Goal: Transaction & Acquisition: Purchase product/service

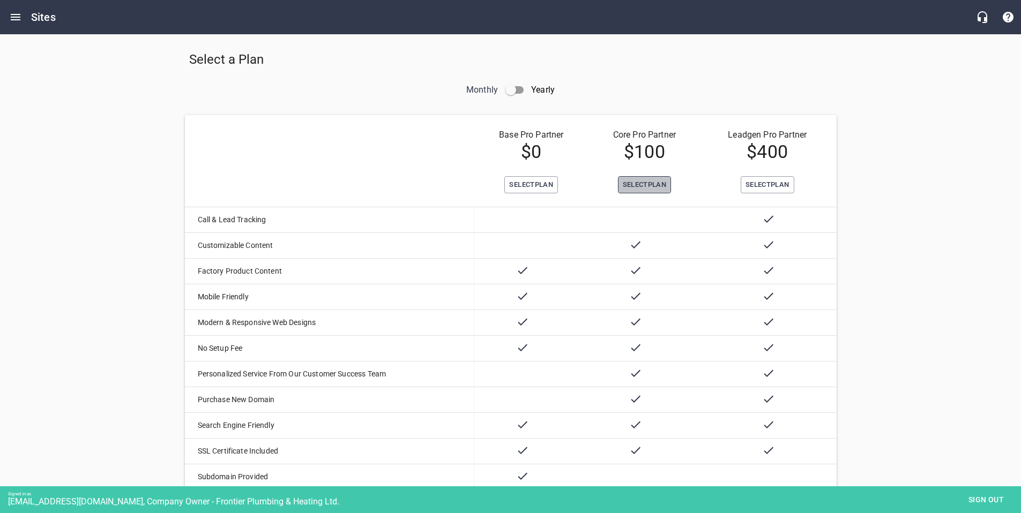
click at [631, 182] on span "Select Plan" at bounding box center [645, 185] width 44 height 12
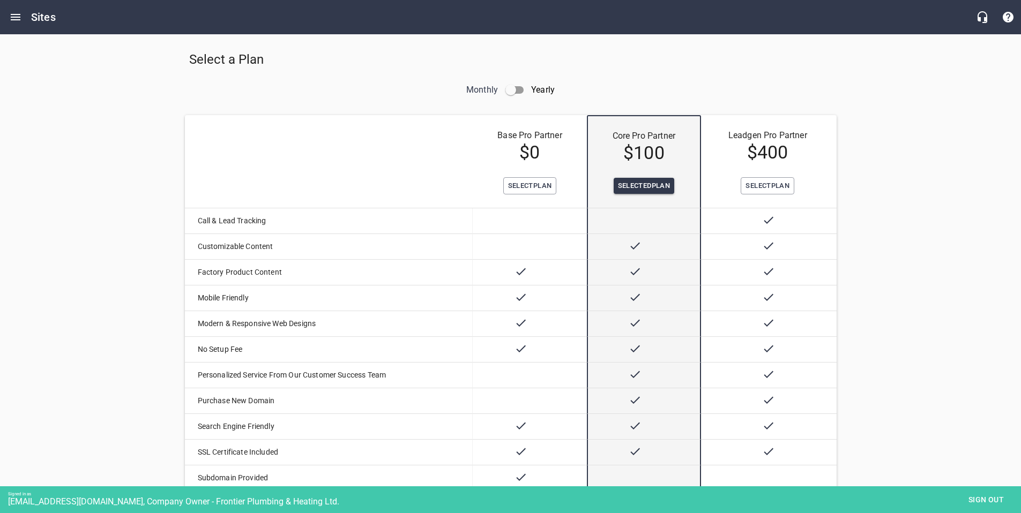
click at [513, 90] on input "checkbox" at bounding box center [511, 90] width 26 height 26
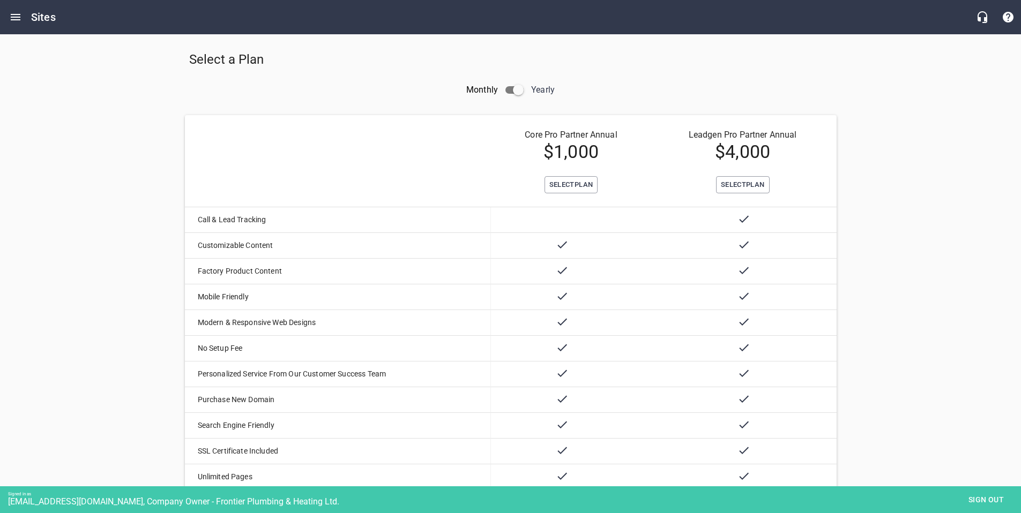
click at [516, 92] on input "checkbox" at bounding box center [518, 90] width 26 height 26
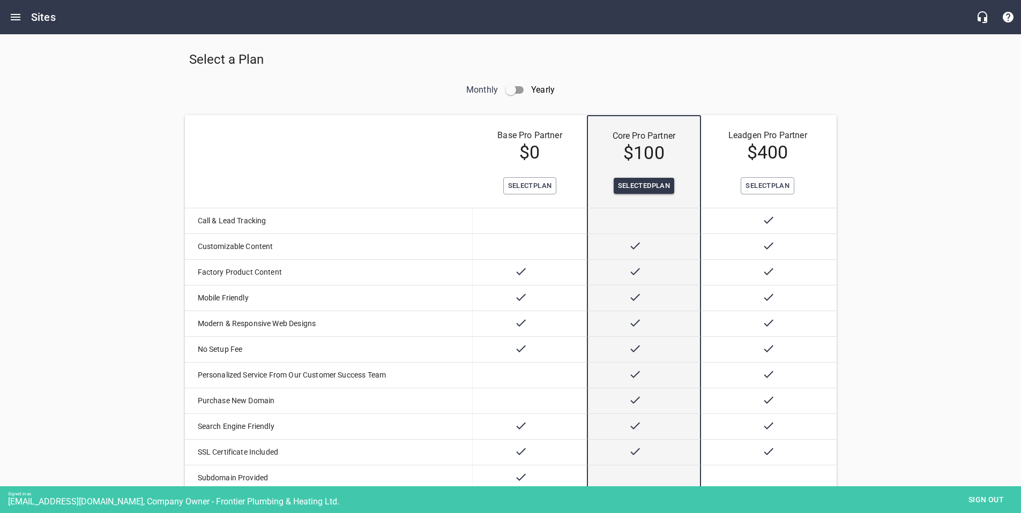
click at [510, 91] on input "checkbox" at bounding box center [511, 90] width 26 height 26
checkbox input "true"
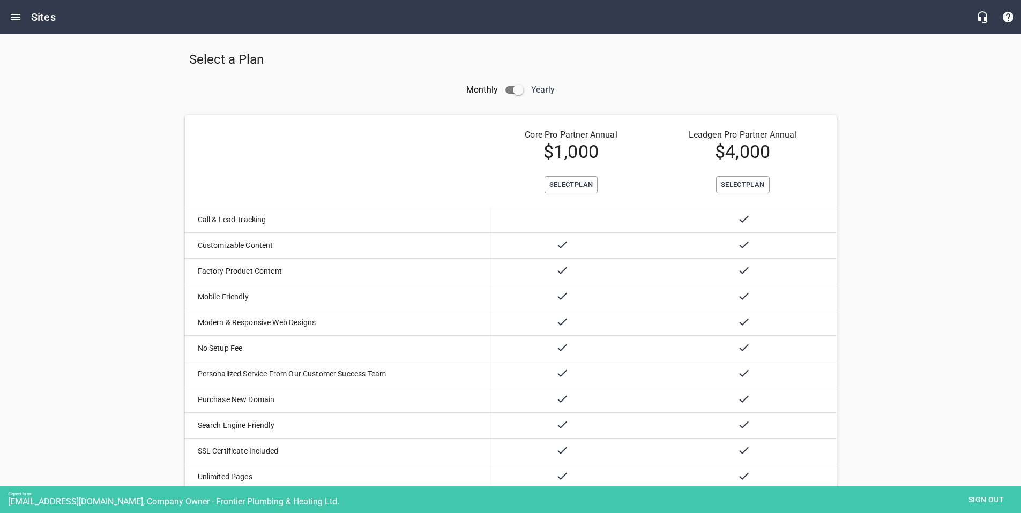
click at [577, 175] on td "Core Pro Partner Annual $ 1,000" at bounding box center [571, 145] width 160 height 61
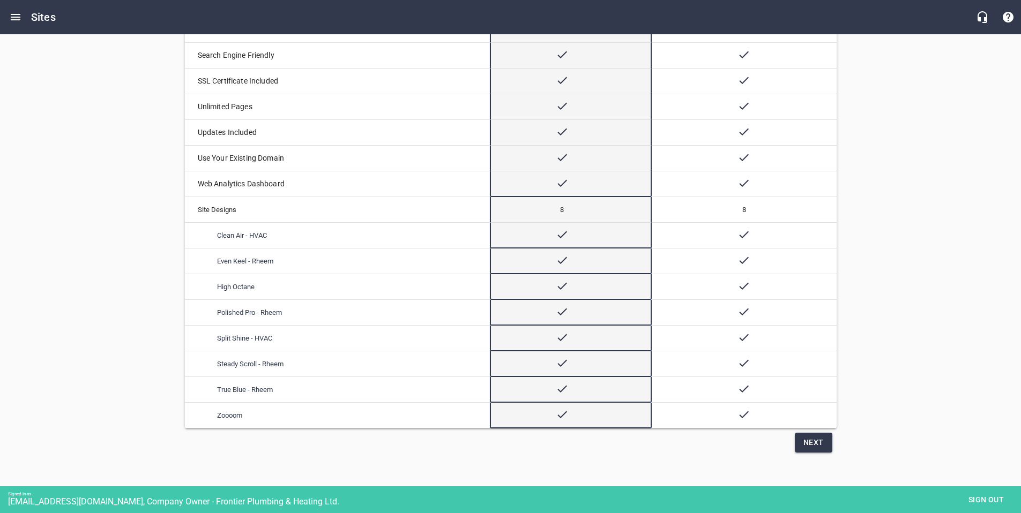
scroll to position [379, 0]
click at [808, 446] on span "Next" at bounding box center [813, 442] width 20 height 13
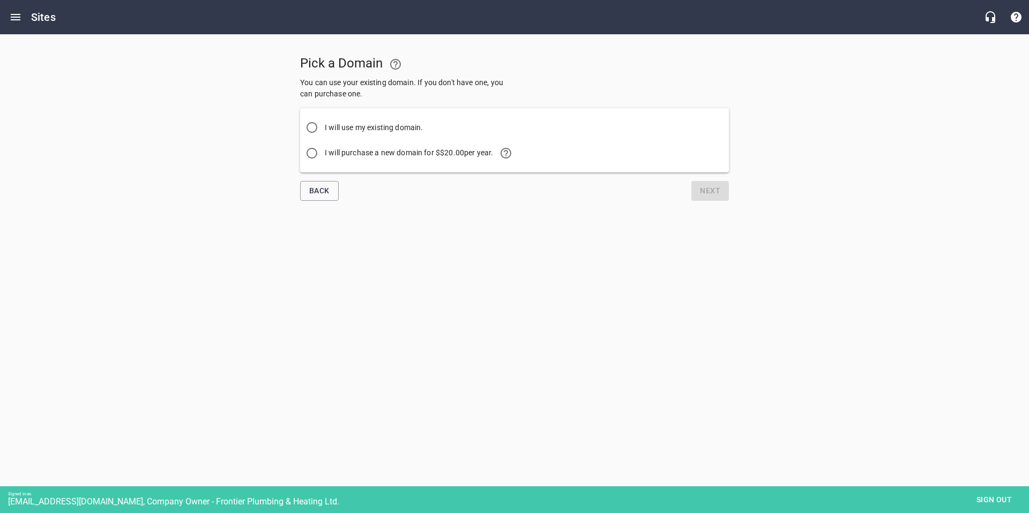
click at [352, 124] on span "I will use my existing domain." at bounding box center [374, 127] width 99 height 11
click at [325, 124] on input "I will use my existing domain." at bounding box center [312, 128] width 26 height 26
radio input "true"
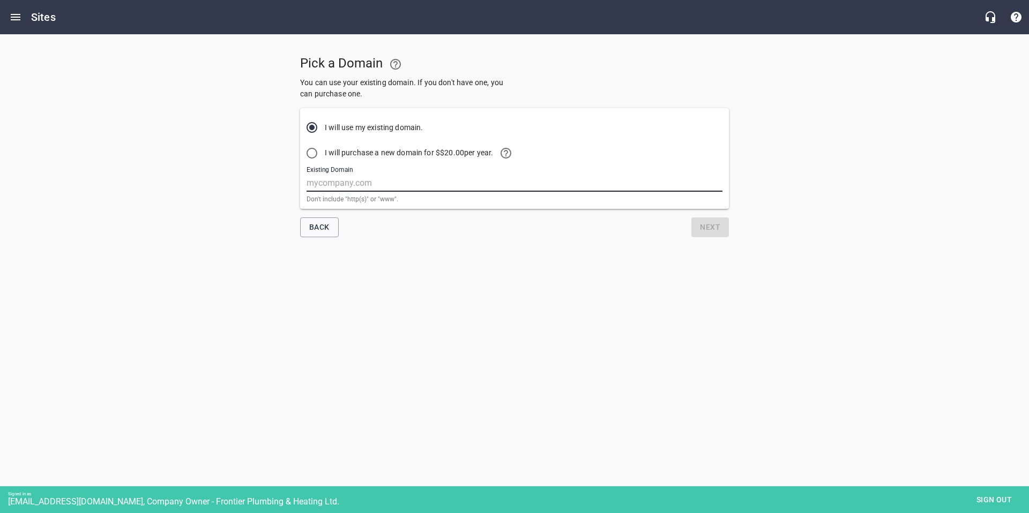
click at [346, 184] on input "Existing Domain" at bounding box center [515, 183] width 416 height 17
click at [412, 182] on input "[DOMAIN_NAME]" at bounding box center [515, 183] width 416 height 17
type input "[DOMAIN_NAME]"
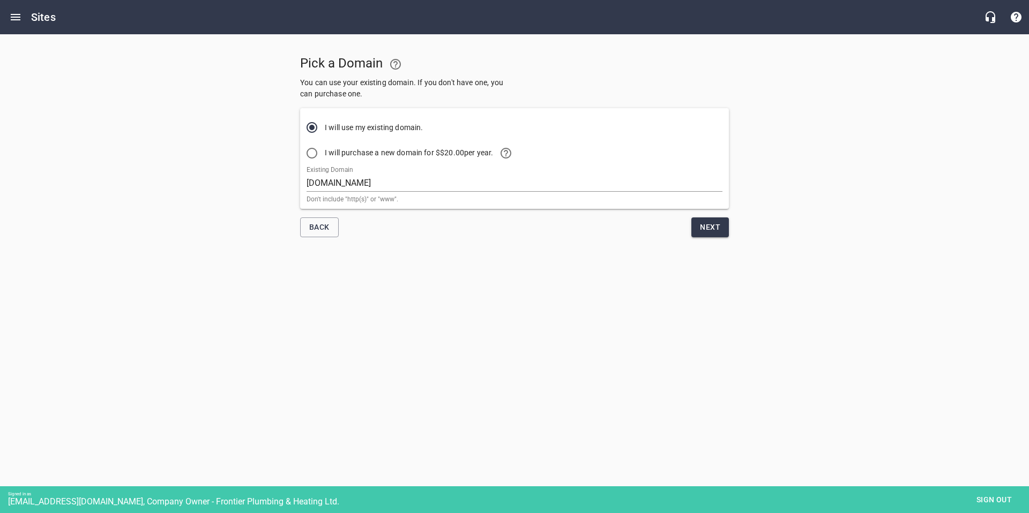
click at [433, 219] on div "Back" at bounding box center [405, 227] width 219 height 28
click at [703, 227] on span "Next" at bounding box center [710, 227] width 20 height 13
click at [704, 227] on icon at bounding box center [710, 226] width 13 height 13
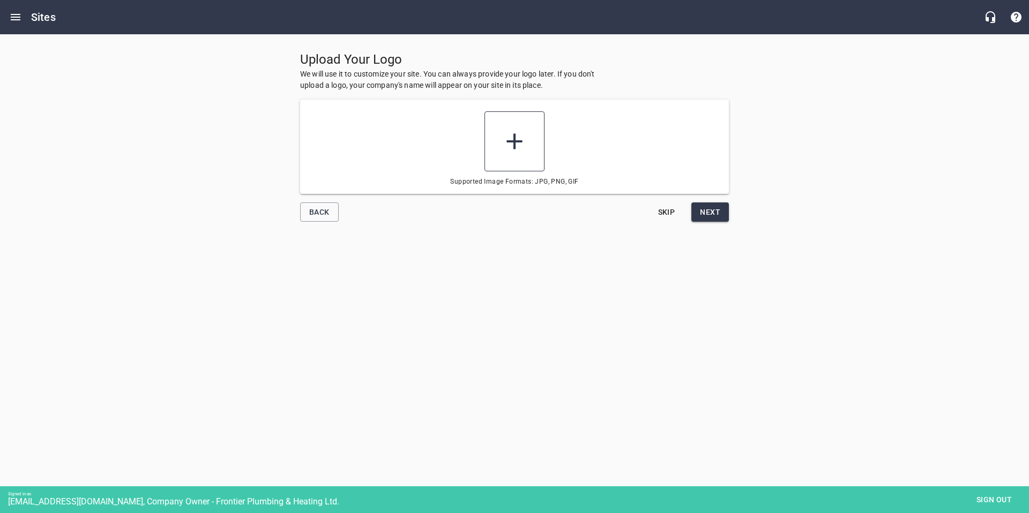
click at [515, 148] on icon at bounding box center [514, 141] width 27 height 27
click at [0, 0] on input "file" at bounding box center [0, 0] width 0 height 0
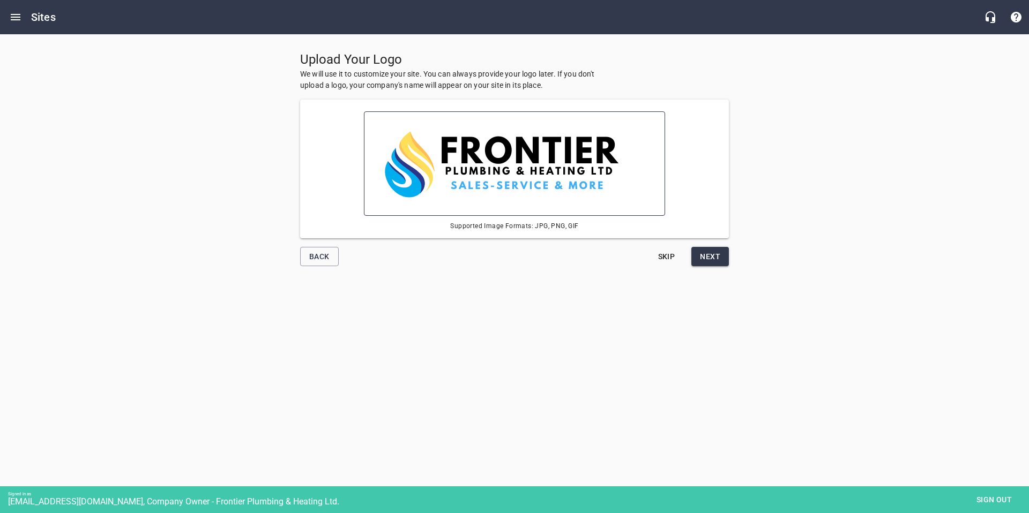
click at [714, 259] on span "Next" at bounding box center [710, 256] width 20 height 13
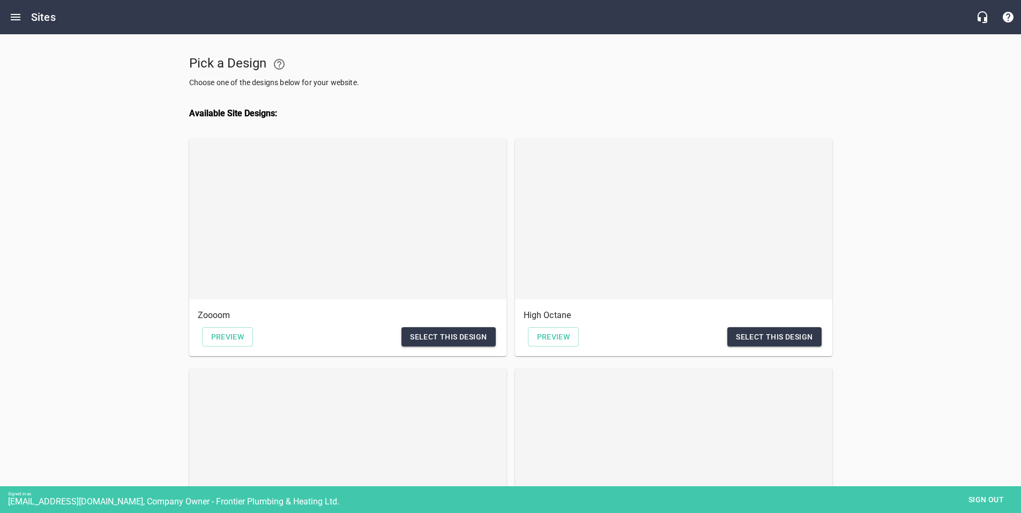
scroll to position [45, 0]
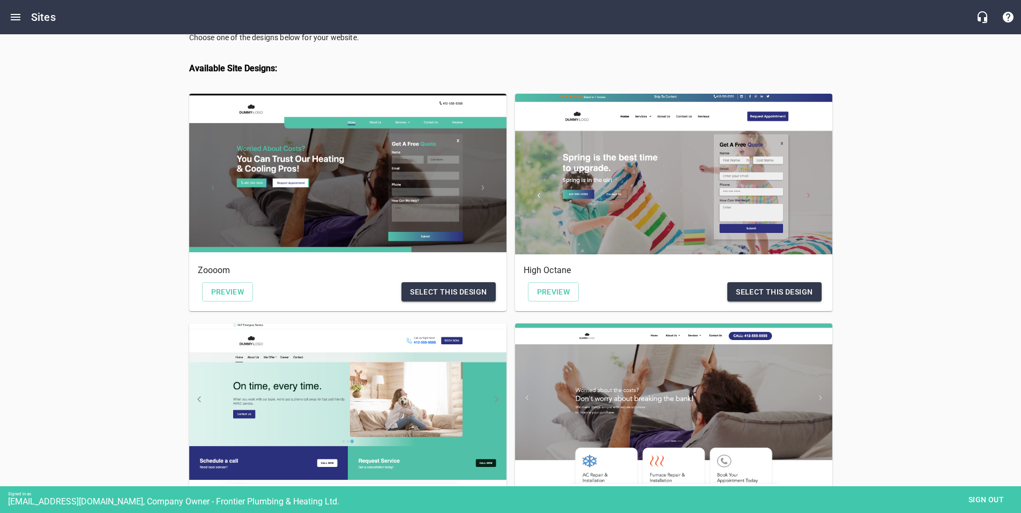
click at [874, 296] on div "Pick a Design Choose one of the designs below for your website. Available Site …" at bounding box center [510, 515] width 1021 height 1053
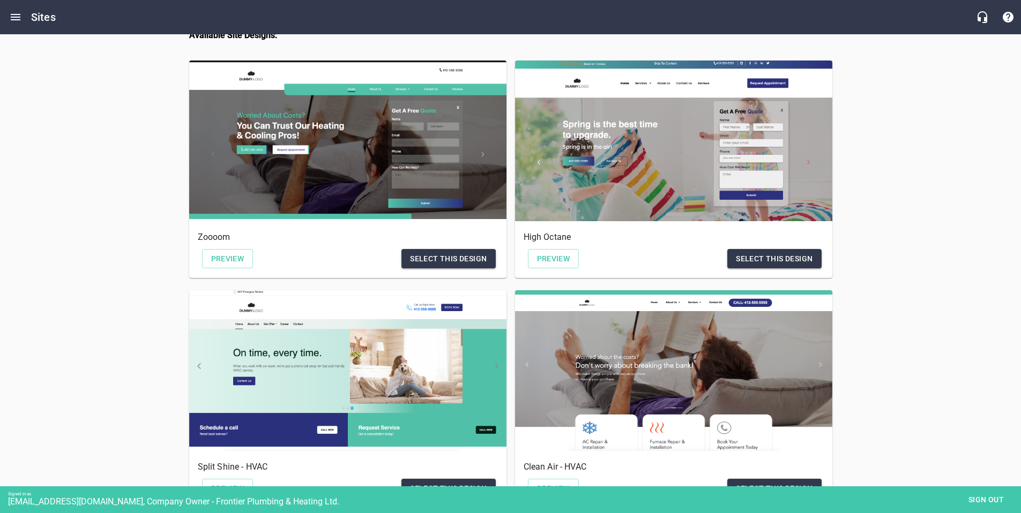
scroll to position [78, 0]
click at [887, 277] on div "Pick a Design Choose one of the designs below for your website. Available Site …" at bounding box center [510, 483] width 1021 height 1053
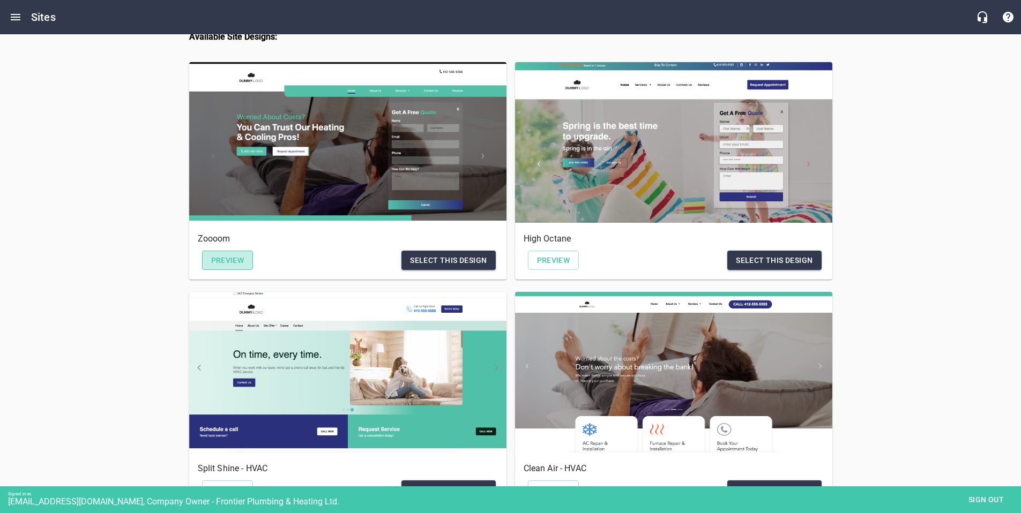
click at [230, 260] on span "Preview" at bounding box center [227, 260] width 33 height 13
click at [548, 261] on span "Preview" at bounding box center [553, 260] width 33 height 13
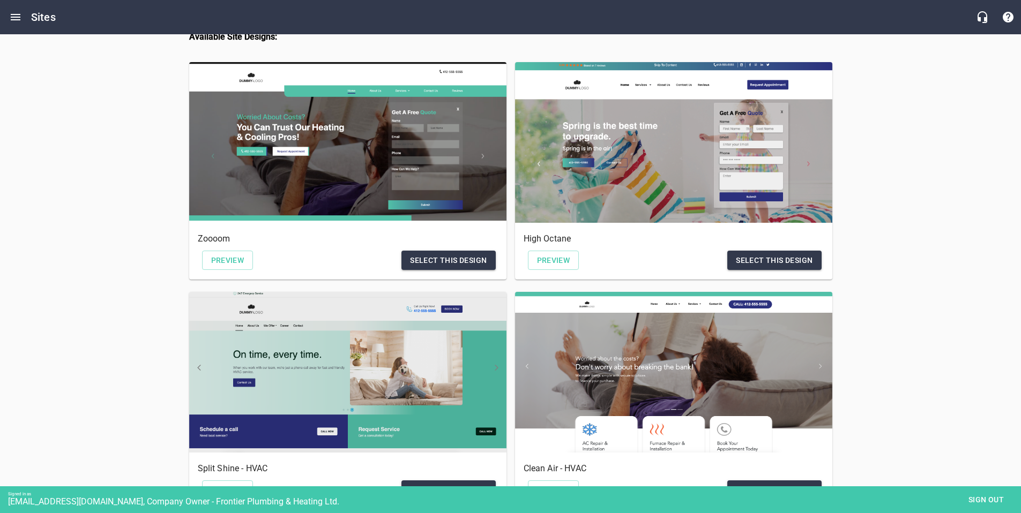
scroll to position [151, 0]
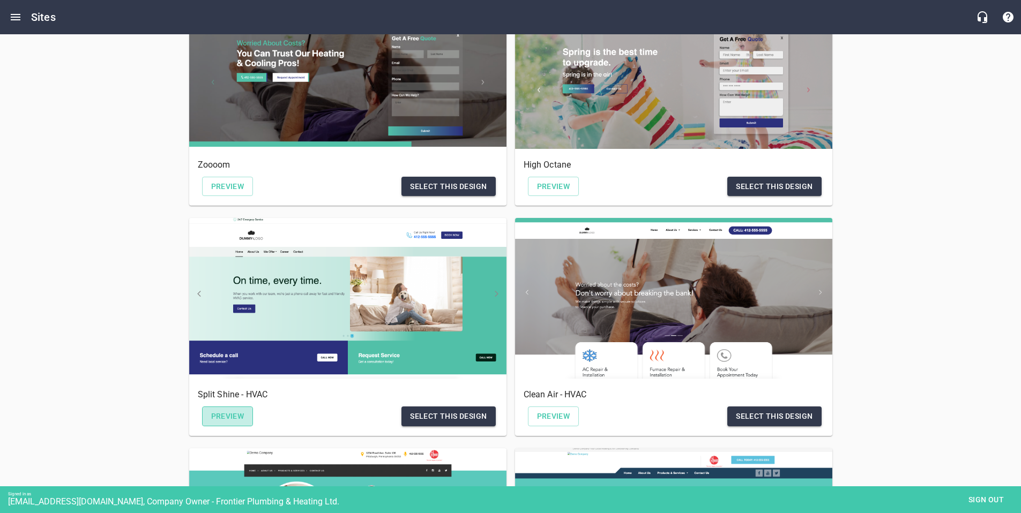
click at [223, 418] on span "Preview" at bounding box center [227, 416] width 33 height 13
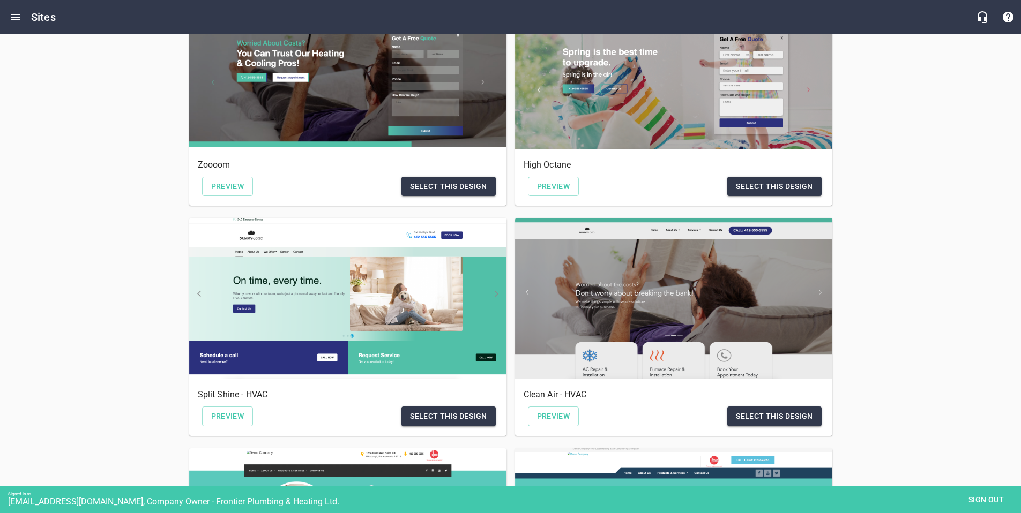
scroll to position [108, 0]
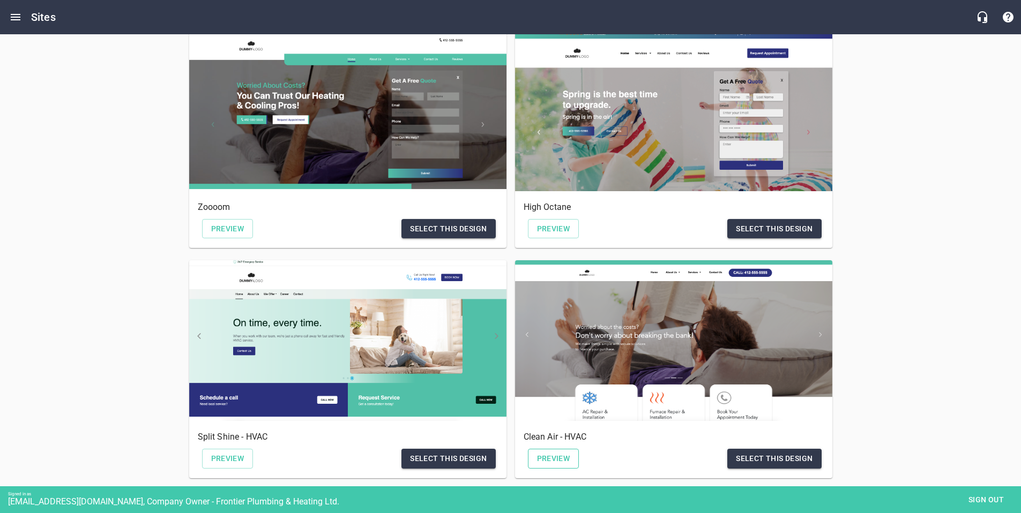
click at [560, 457] on span "Preview" at bounding box center [553, 458] width 33 height 13
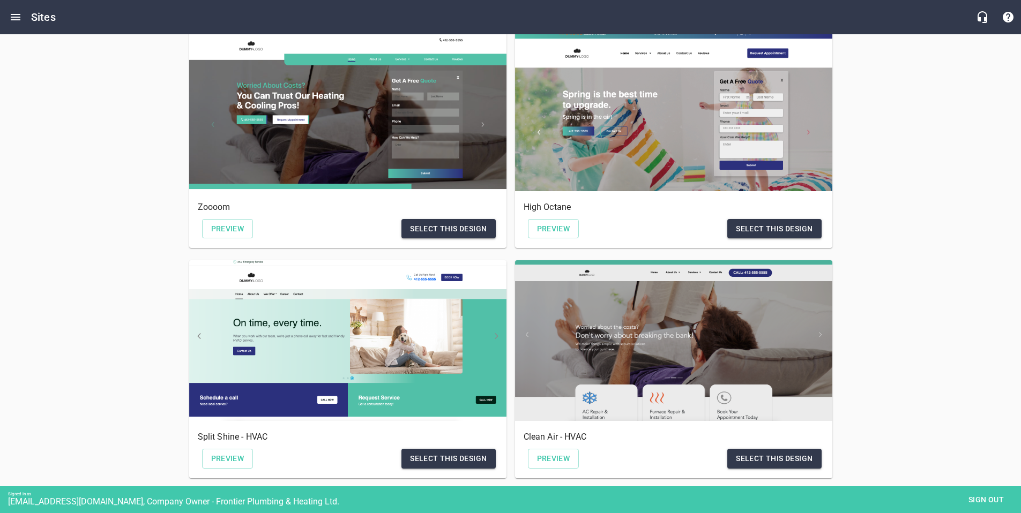
scroll to position [162, 0]
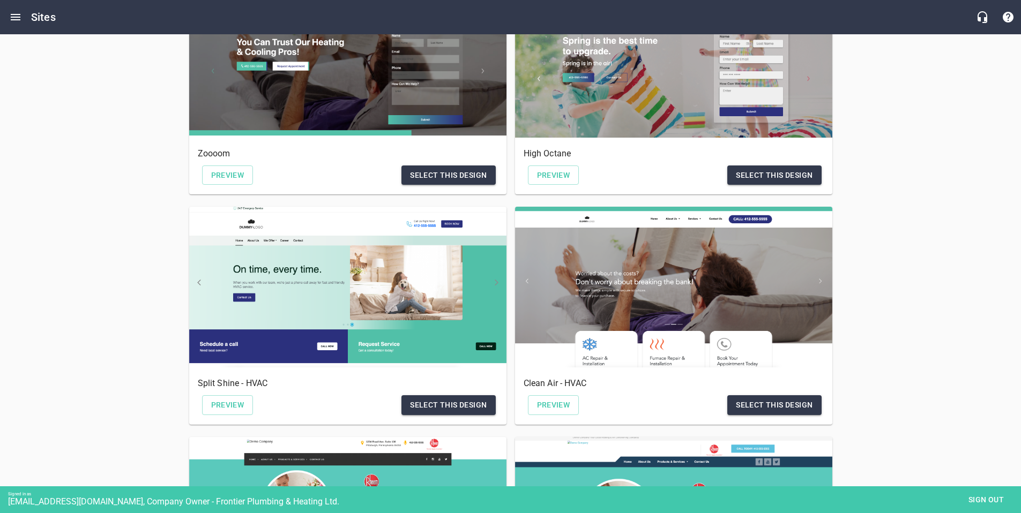
click at [759, 405] on span "Select this design" at bounding box center [774, 405] width 77 height 13
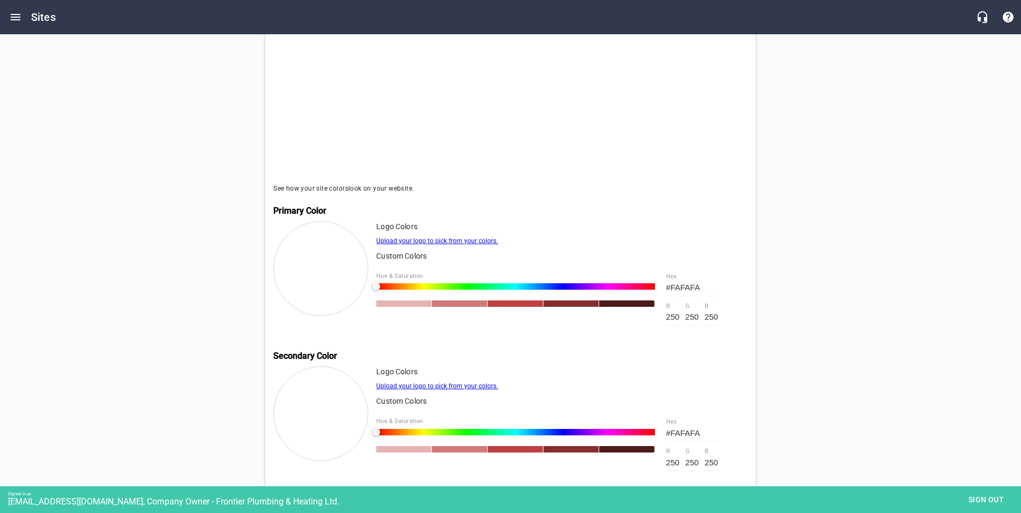
scroll to position [255, 0]
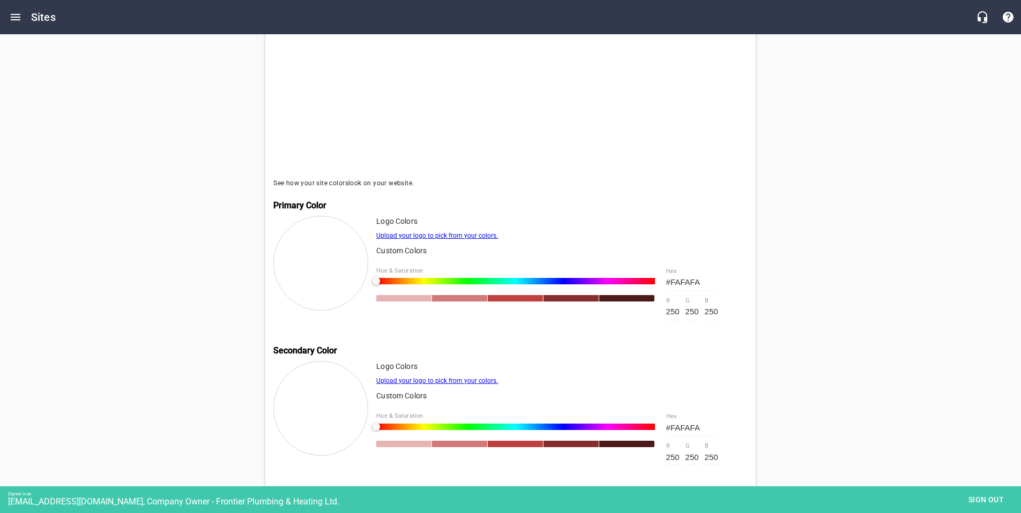
click at [672, 310] on input "250" at bounding box center [673, 312] width 14 height 17
type input "#00FAFA"
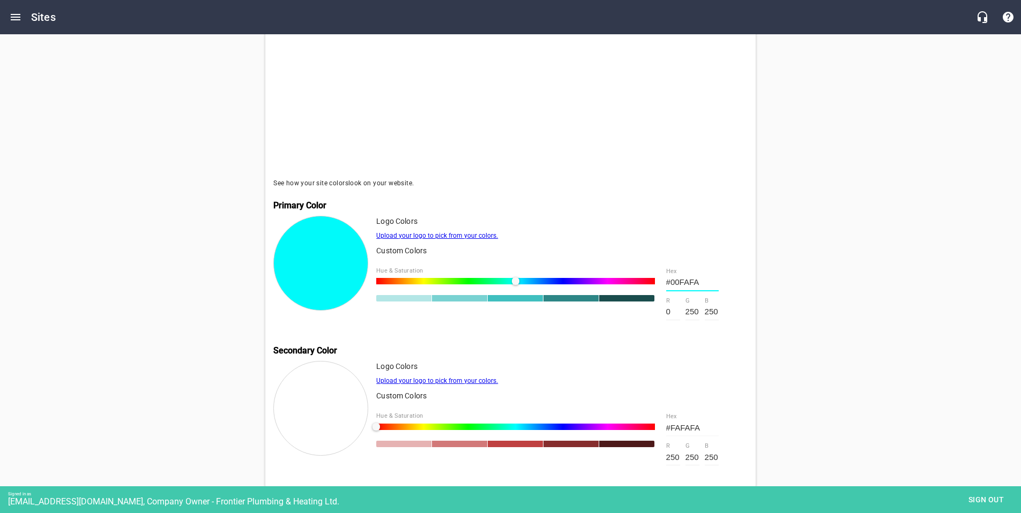
type input "0"
click at [691, 311] on input "250" at bounding box center [692, 312] width 14 height 17
type input "#0001FA"
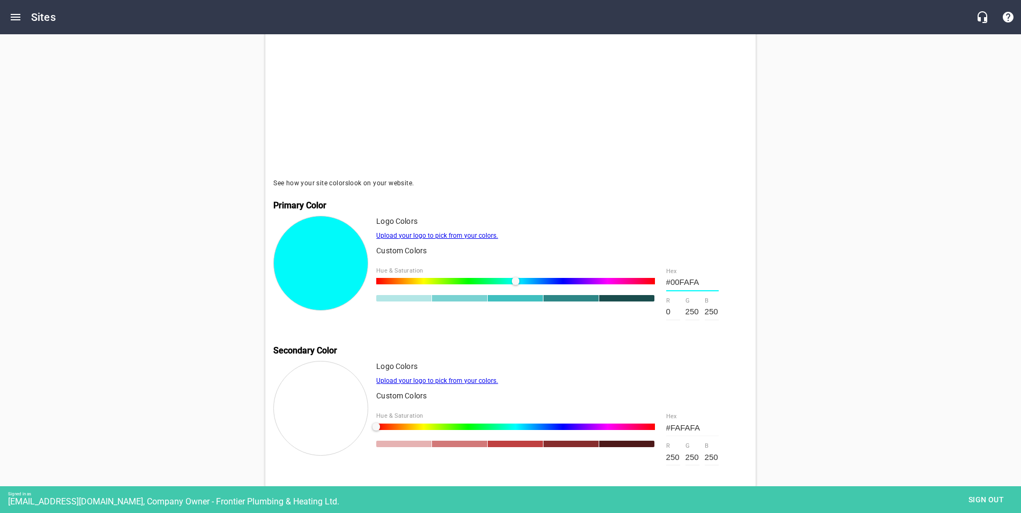
type input "1"
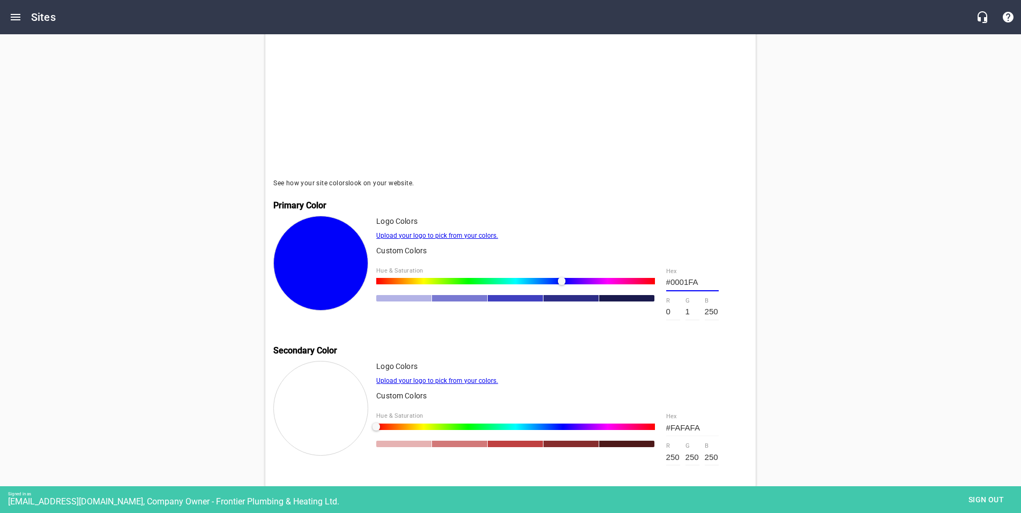
type input "#0010FA"
type input "16"
type input "#00A6FA"
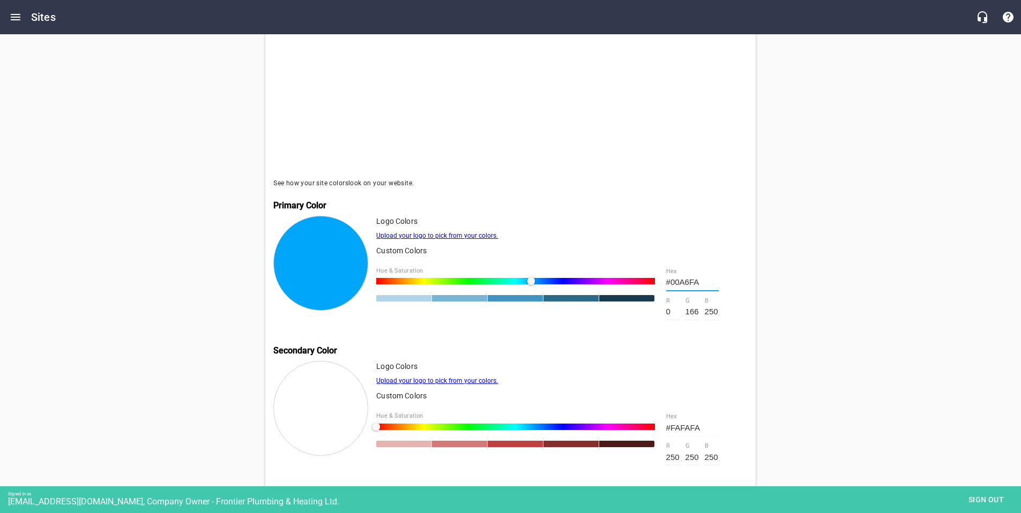
type input "166"
click at [714, 310] on input "250" at bounding box center [712, 312] width 14 height 17
type input "#00A602"
type input "2"
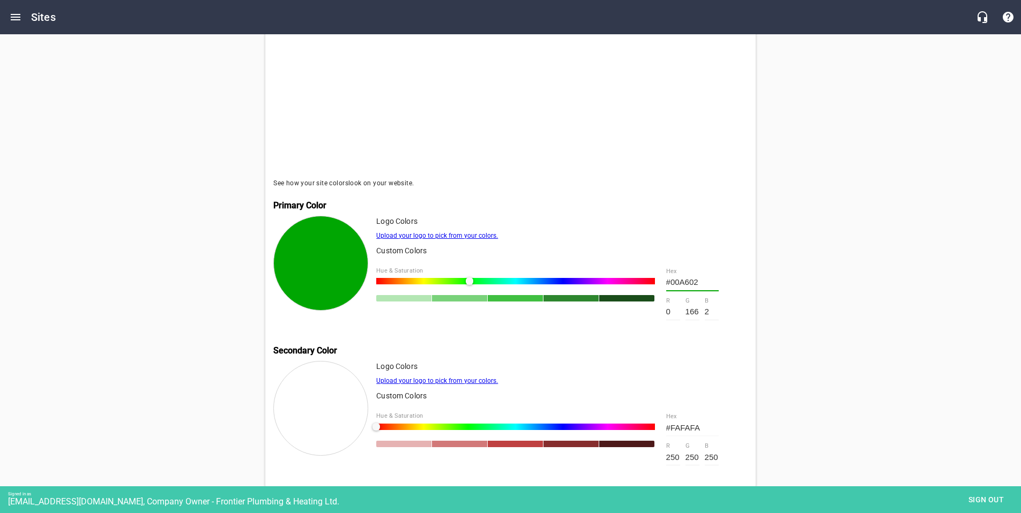
type input "#00A617"
type input "23"
type input "#00A6E9"
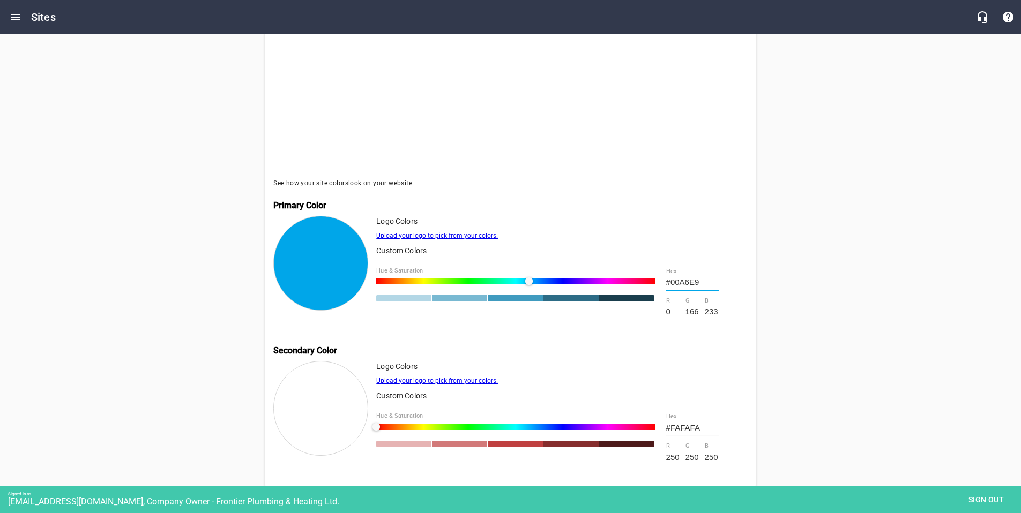
type input "233"
click at [670, 367] on p "Logo Colors" at bounding box center [561, 366] width 371 height 11
click at [672, 459] on input "250" at bounding box center [673, 457] width 14 height 17
type input "#02FAFA"
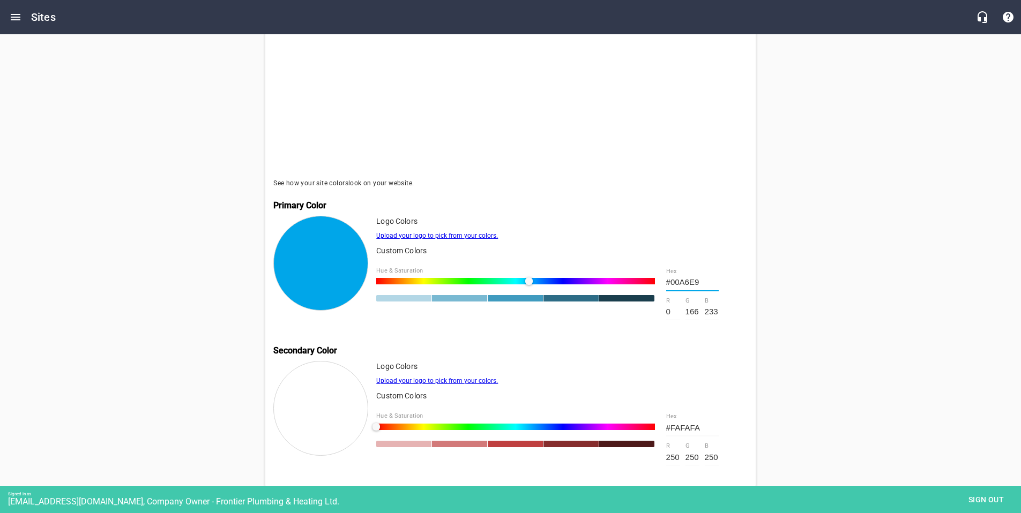
type input "2"
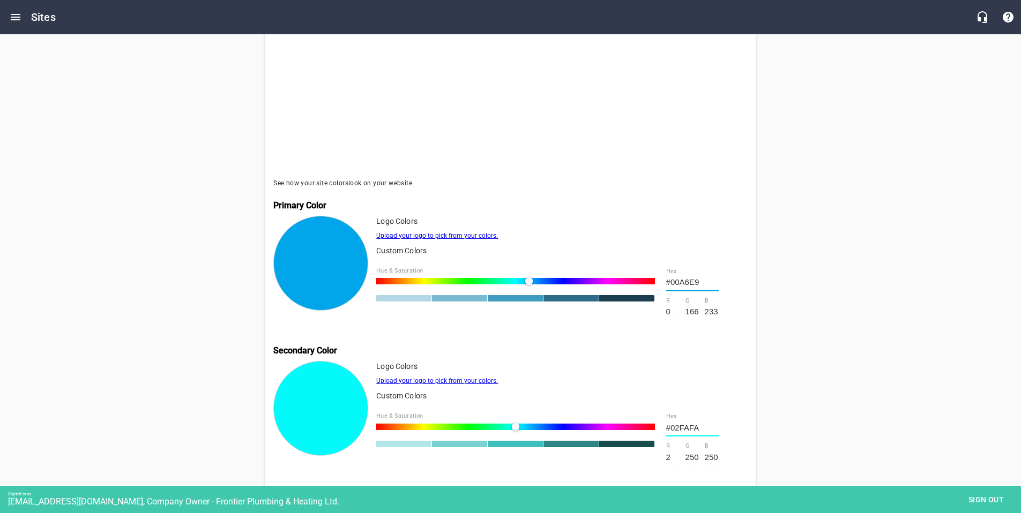
type input "#19FAFA"
type input "255"
type input "#FFFAFA"
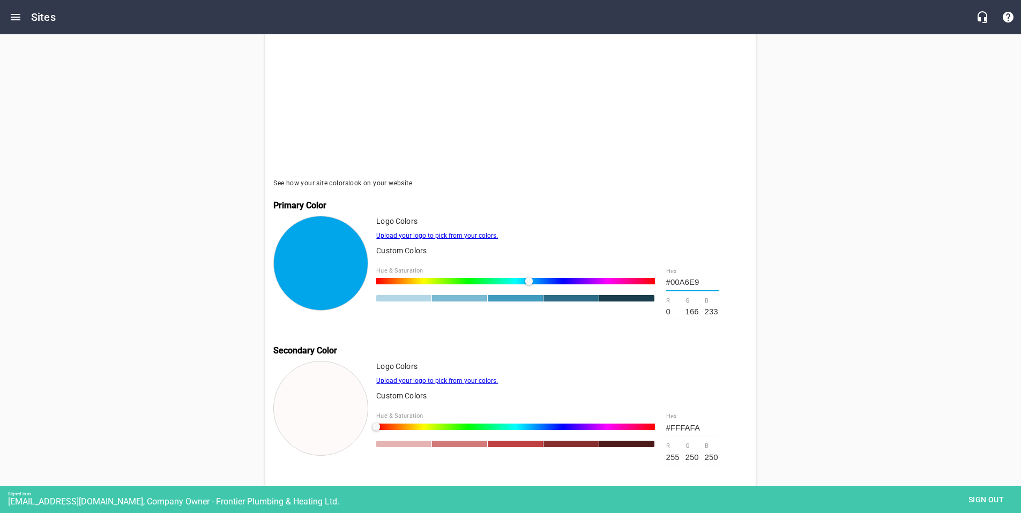
type input "255"
click at [690, 456] on input "250" at bounding box center [692, 457] width 14 height 17
type input "#FF02FA"
type input "2"
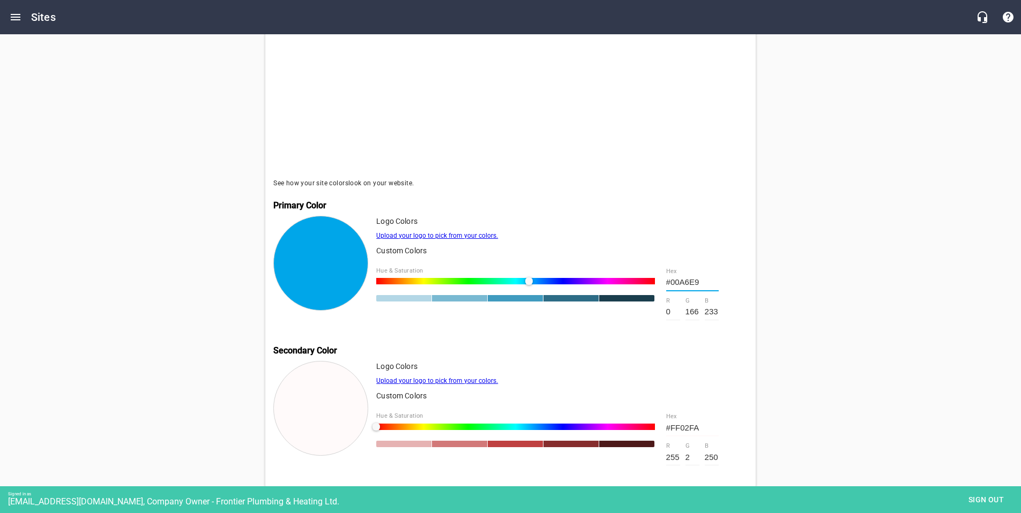
type input "#FF15FA"
type input "21"
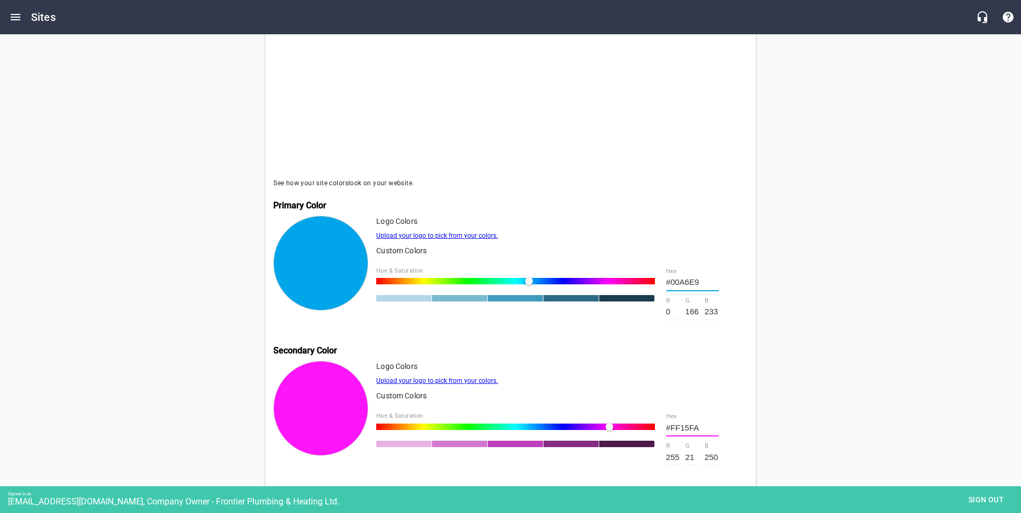
type input "#FFD7FA"
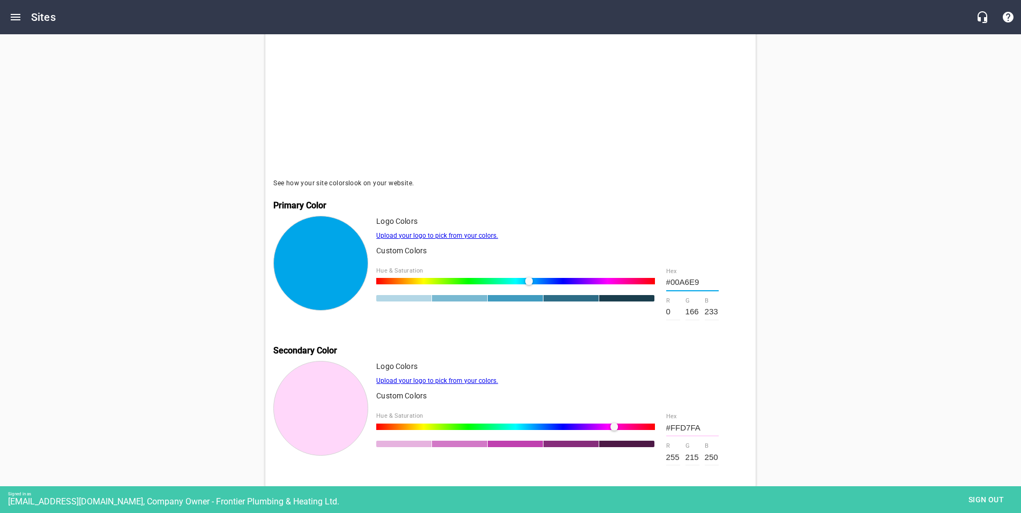
type input "215"
click at [710, 453] on input "250" at bounding box center [712, 457] width 14 height 17
type input "#FFD709"
type input "9"
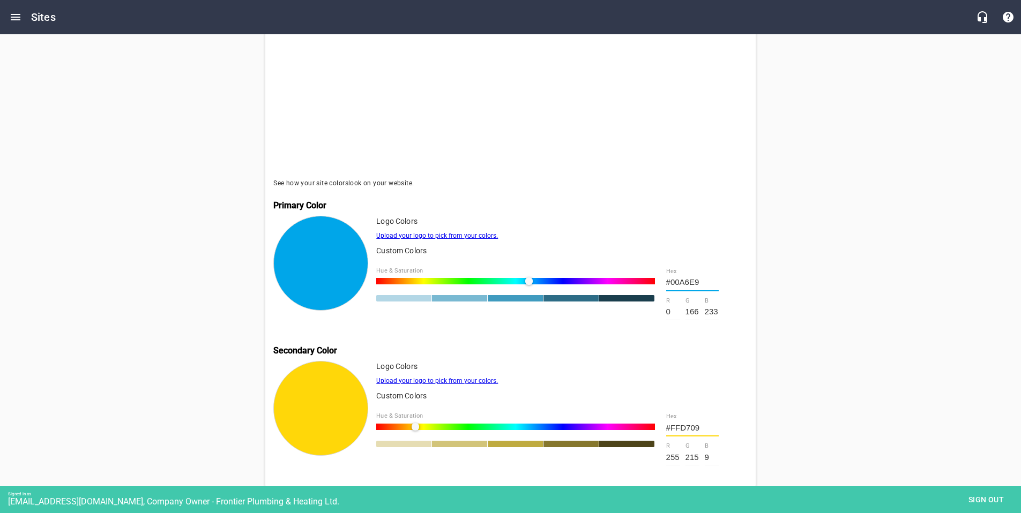
type input "#FFD75B"
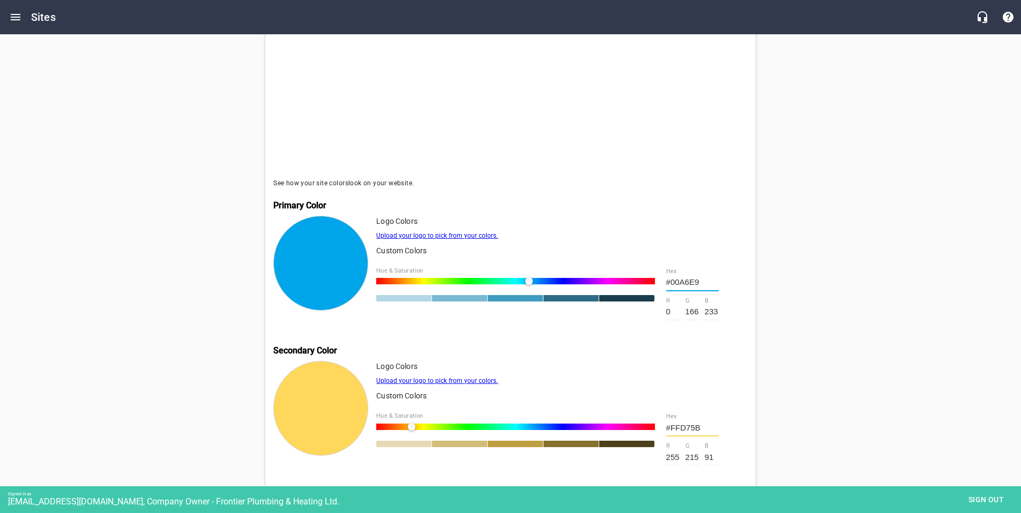
type input "91"
click at [834, 377] on div "Clean Air - HVAC Setup Company Colors Pick your Primary & Secondary Colors See …" at bounding box center [510, 184] width 817 height 687
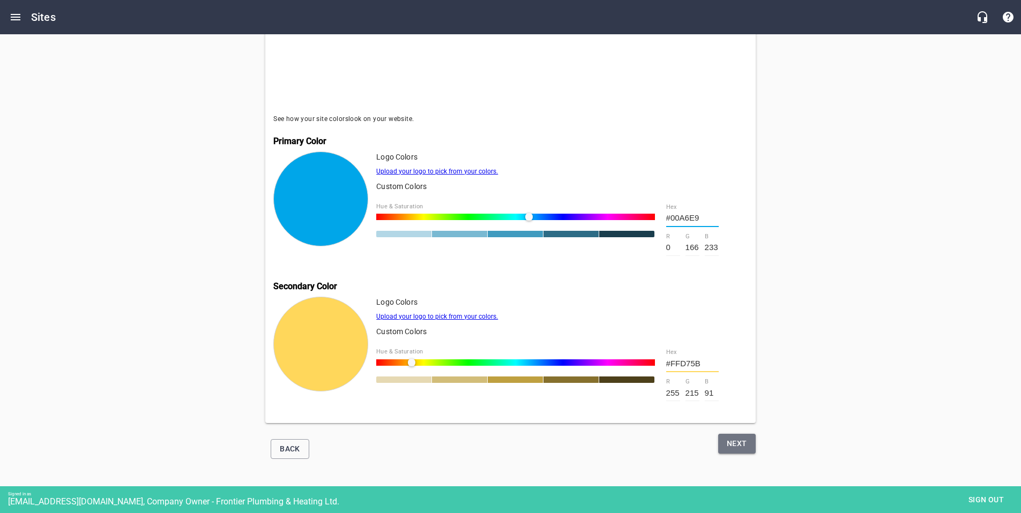
click at [739, 446] on span "Next" at bounding box center [737, 443] width 20 height 13
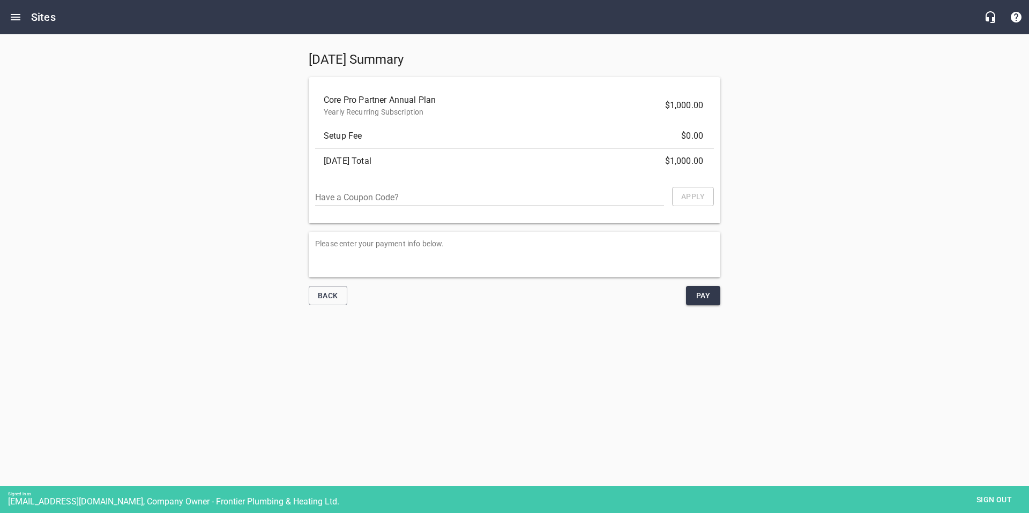
click at [204, 201] on div "[DATE] Summary Core Pro Partner Annual Plan Yearly Recurring Subscription $1,00…" at bounding box center [514, 174] width 1029 height 280
click at [702, 295] on span "Pay" at bounding box center [702, 295] width 17 height 13
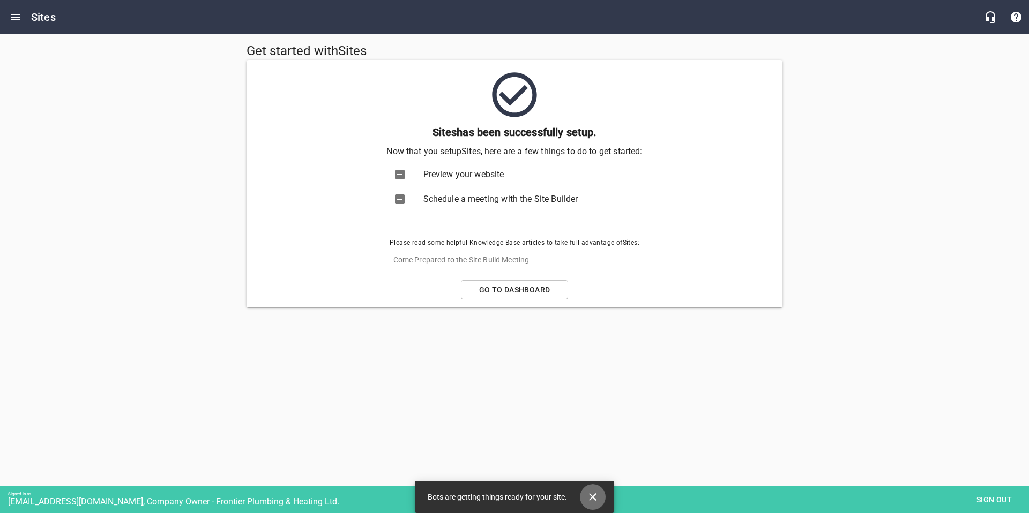
click at [595, 496] on icon "Close" at bounding box center [592, 497] width 13 height 13
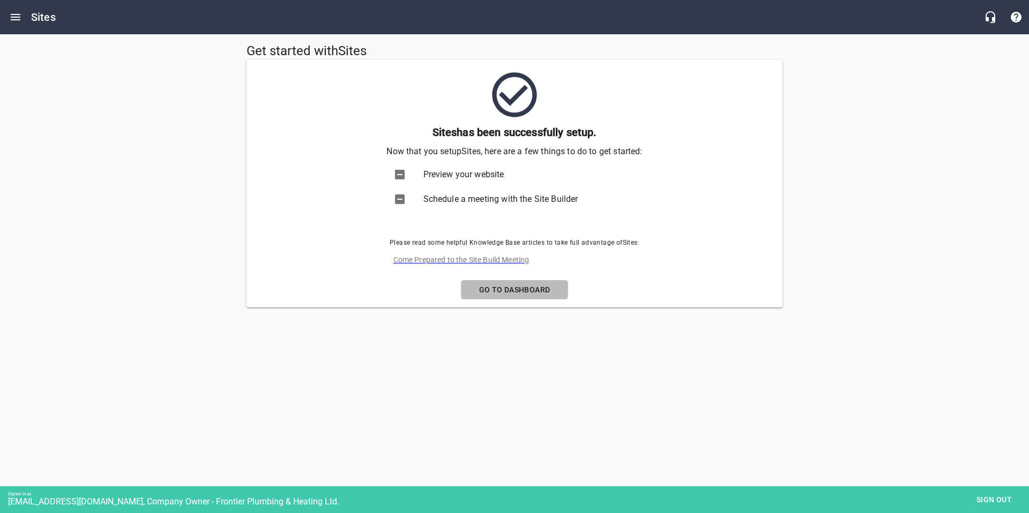
click at [533, 286] on span "Go to Dashboard" at bounding box center [514, 289] width 89 height 13
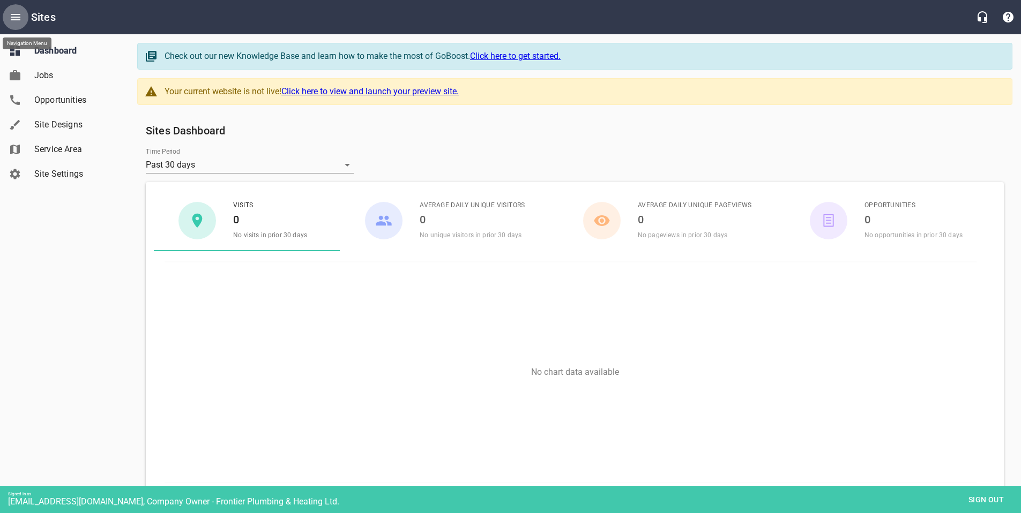
click at [14, 20] on icon "Open drawer" at bounding box center [16, 17] width 10 height 6
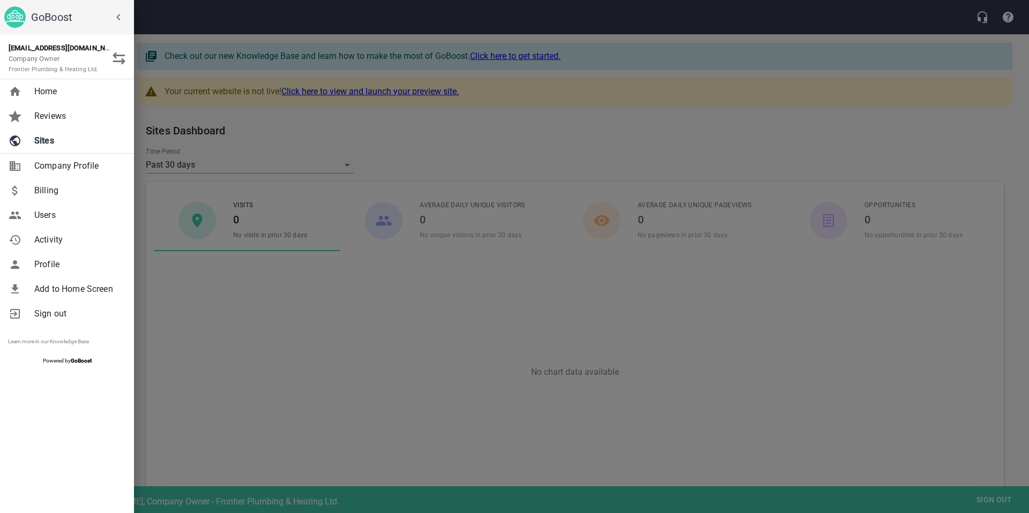
click at [53, 101] on link "Home" at bounding box center [67, 91] width 134 height 25
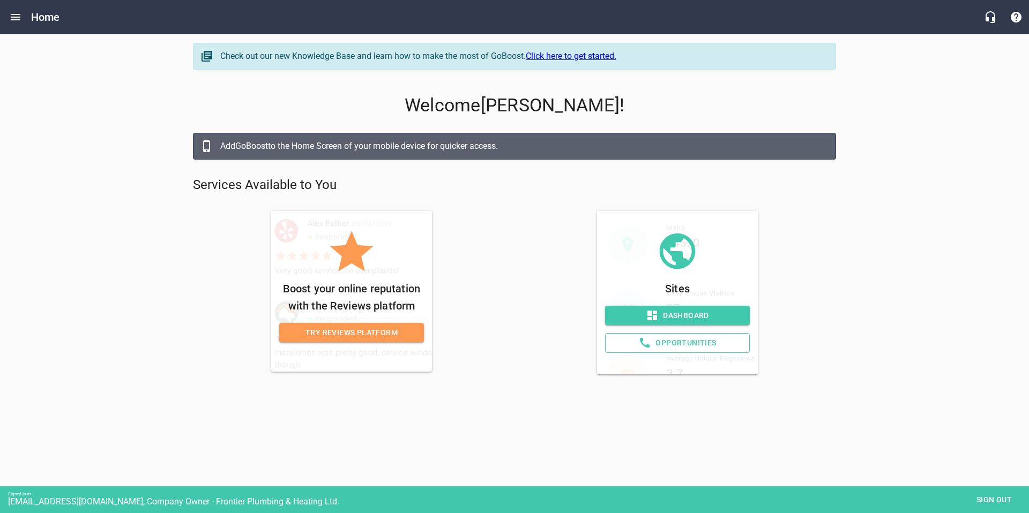
click at [336, 334] on span "Try Reviews Platform" at bounding box center [352, 332] width 128 height 13
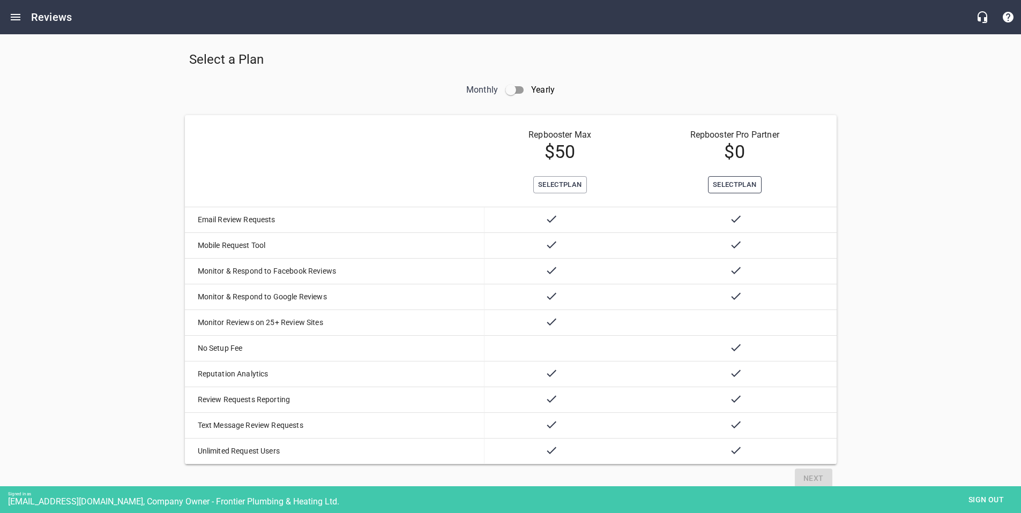
click at [713, 180] on span "Select Plan" at bounding box center [735, 185] width 44 height 12
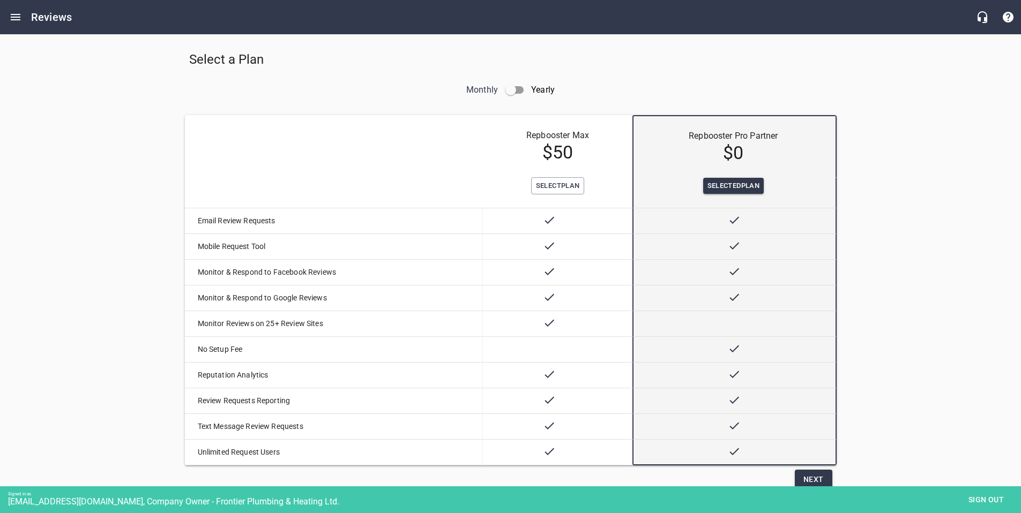
scroll to position [44, 0]
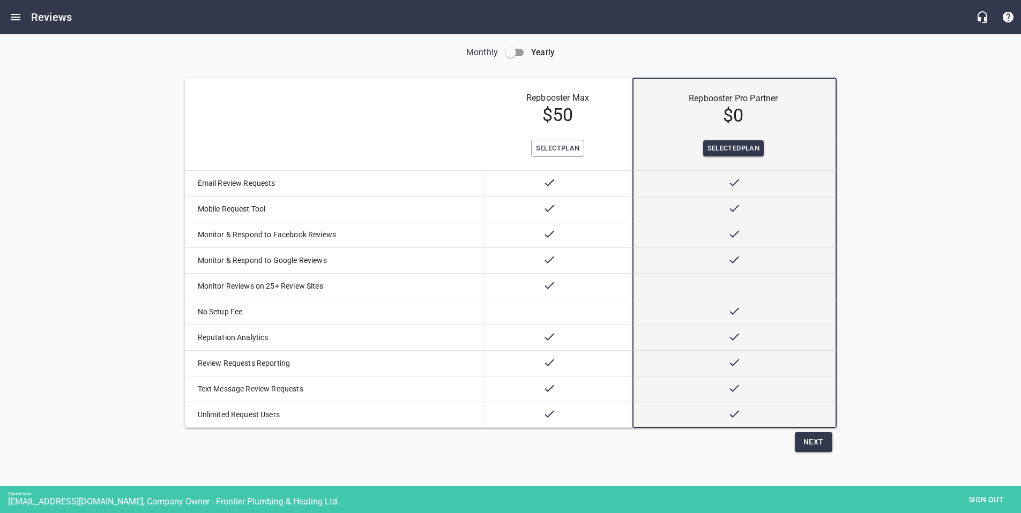
click at [814, 445] on span "Next" at bounding box center [813, 442] width 20 height 13
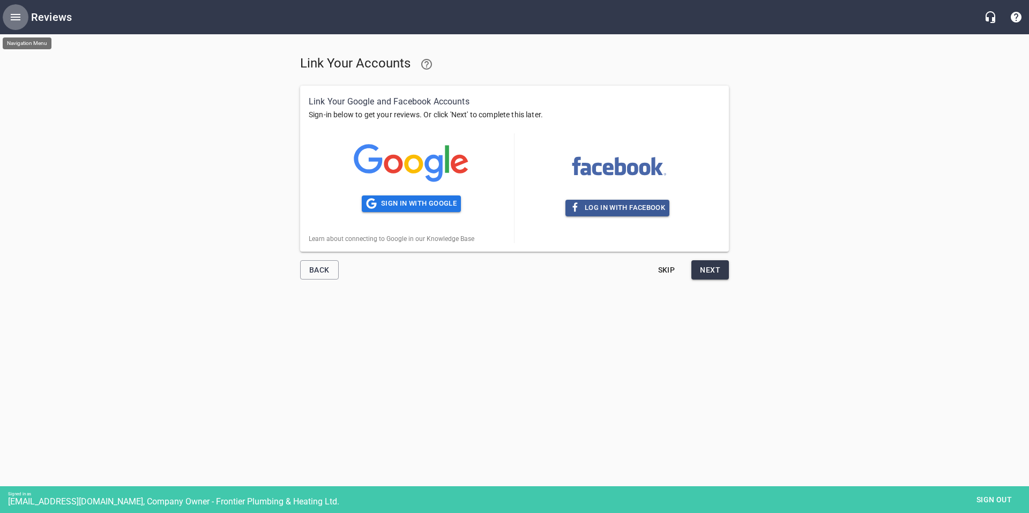
click at [19, 19] on icon "Open drawer" at bounding box center [15, 17] width 13 height 13
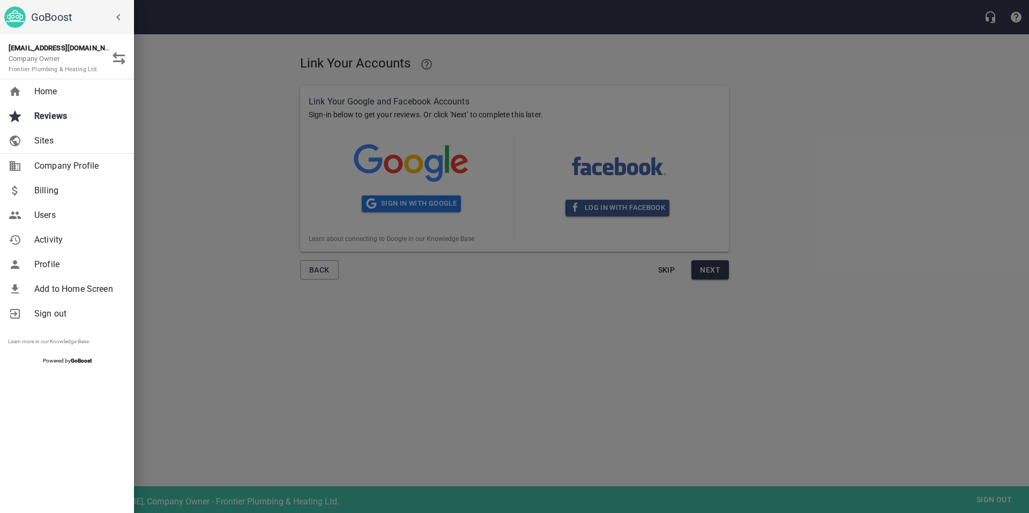
click at [42, 94] on span "Home" at bounding box center [77, 91] width 87 height 13
